Goal: Book appointment/travel/reservation

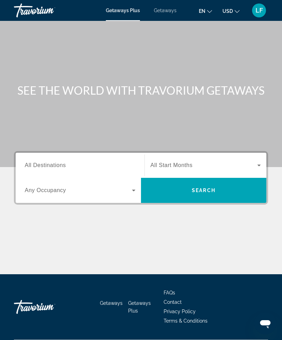
click at [97, 165] on input "Destination All Destinations" at bounding box center [80, 165] width 111 height 8
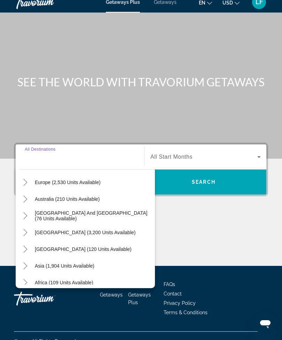
scroll to position [89, 0]
click at [61, 249] on span "[GEOGRAPHIC_DATA] (120 units available)" at bounding box center [83, 250] width 97 height 6
type input "**********"
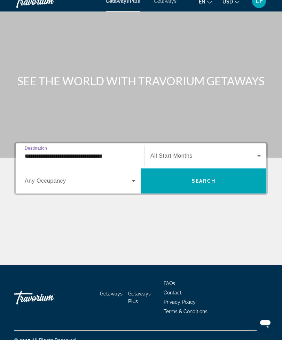
scroll to position [22, 0]
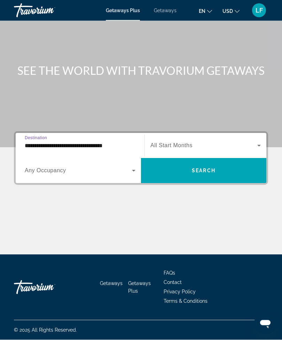
click at [134, 170] on icon "Search widget" at bounding box center [133, 171] width 8 height 8
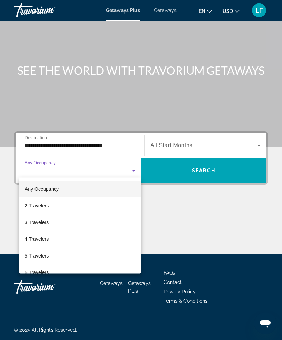
scroll to position [22, 0]
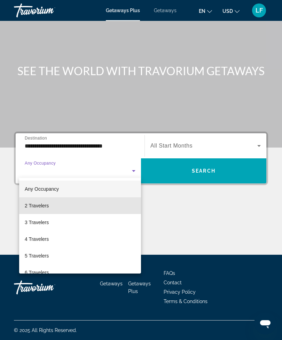
click at [47, 204] on span "2 Travelers" at bounding box center [37, 206] width 24 height 8
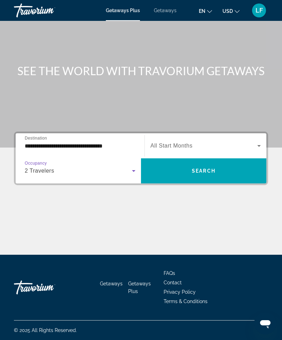
click at [257, 143] on icon "Search widget" at bounding box center [259, 146] width 8 height 8
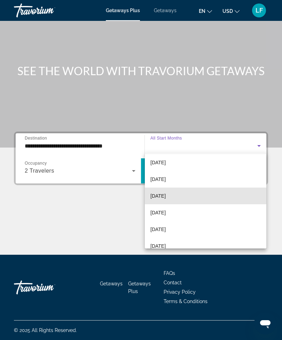
scroll to position [20, 0]
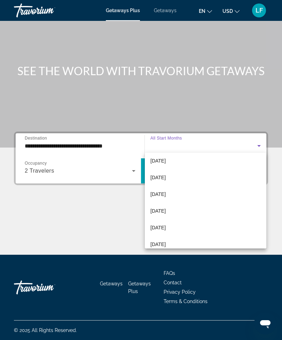
click at [194, 213] on mat-option "[DATE]" at bounding box center [205, 211] width 121 height 17
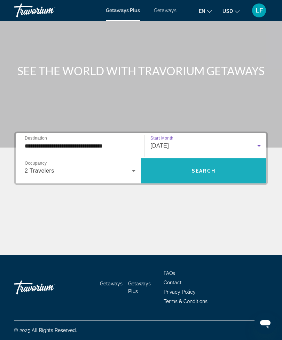
click at [231, 170] on span "Search widget" at bounding box center [203, 171] width 125 height 17
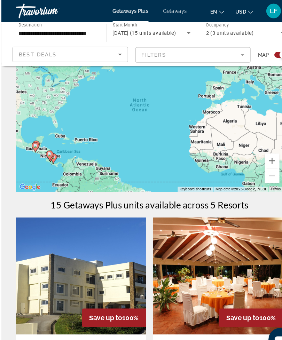
scroll to position [26, 0]
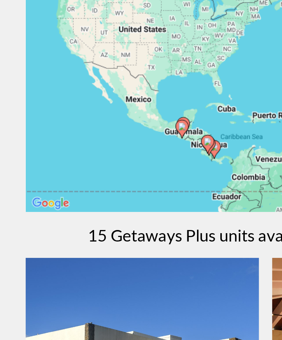
click at [98, 134] on gmp-advanced-marker "Main content" at bounding box center [96, 139] width 7 height 10
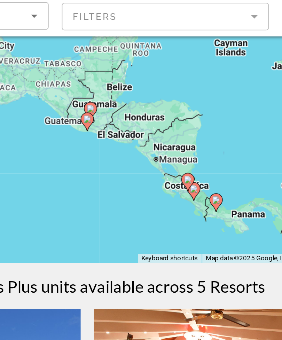
type input "**********"
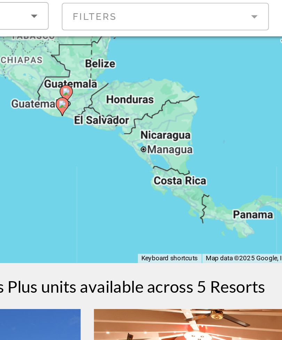
click at [100, 99] on div "To activate drag with keyboard, press Alt + Enter. Once in keyboard drag state,…" at bounding box center [141, 113] width 254 height 139
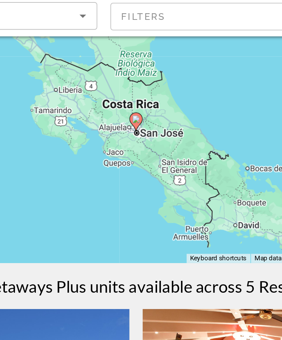
click at [137, 103] on gmp-advanced-marker "Main content" at bounding box center [140, 108] width 7 height 10
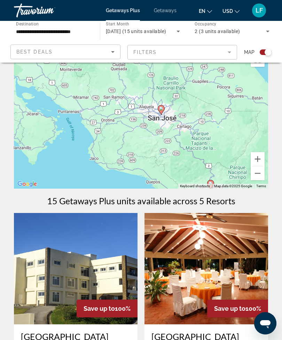
scroll to position [0, 0]
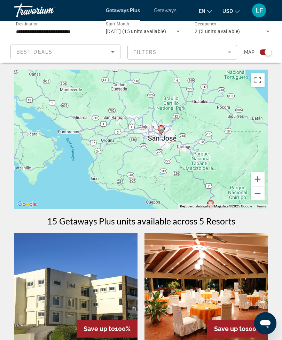
click at [262, 80] on button "Toggle fullscreen view" at bounding box center [258, 80] width 14 height 14
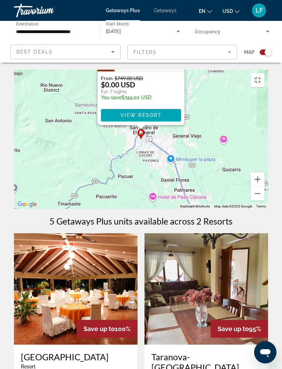
click at [150, 118] on span "View Resort" at bounding box center [140, 115] width 41 height 6
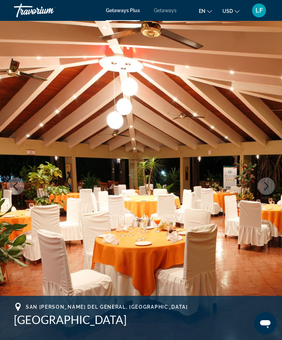
click at [186, 171] on img "Main content" at bounding box center [141, 186] width 282 height 331
click at [263, 190] on icon "Next image" at bounding box center [266, 186] width 8 height 8
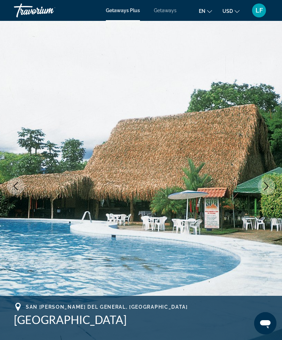
click at [268, 187] on icon "Next image" at bounding box center [266, 186] width 8 height 8
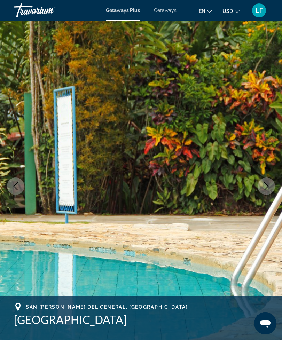
click at [267, 187] on icon "Next image" at bounding box center [266, 186] width 5 height 8
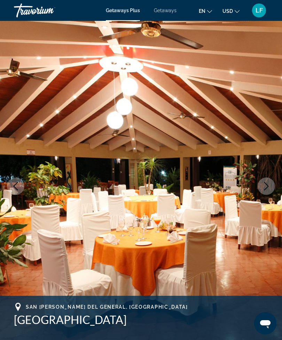
click at [268, 184] on icon "Next image" at bounding box center [266, 186] width 8 height 8
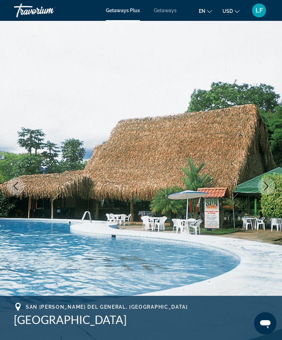
click at [266, 186] on icon "Next image" at bounding box center [266, 186] width 8 height 8
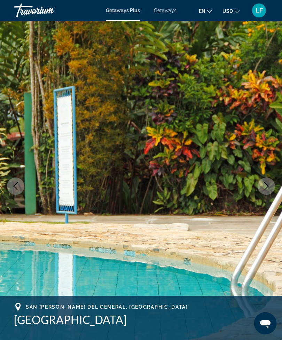
click at [261, 189] on button "Next image" at bounding box center [266, 186] width 17 height 17
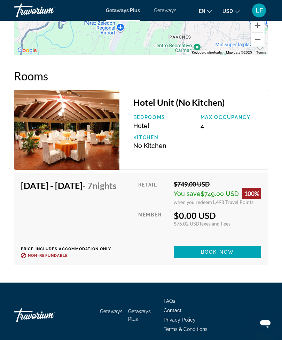
scroll to position [1187, 0]
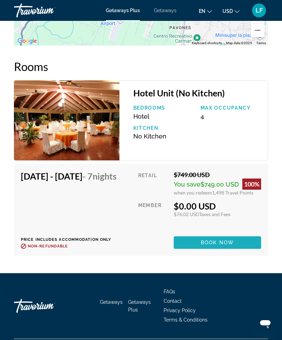
click at [235, 243] on span "Main content" at bounding box center [217, 242] width 87 height 17
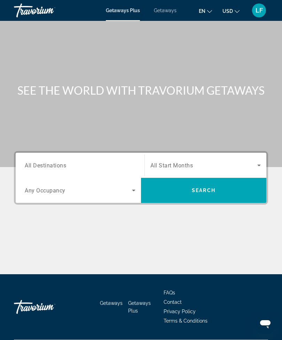
click at [218, 103] on div "Main content" at bounding box center [141, 83] width 282 height 167
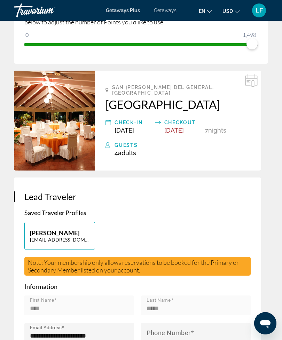
scroll to position [151, 0]
